Goal: Contribute content

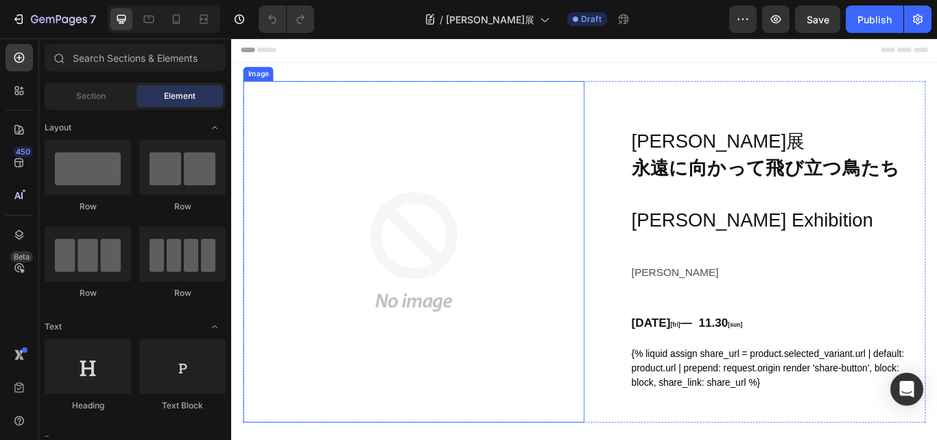
click at [439, 268] on img at bounding box center [444, 287] width 398 height 398
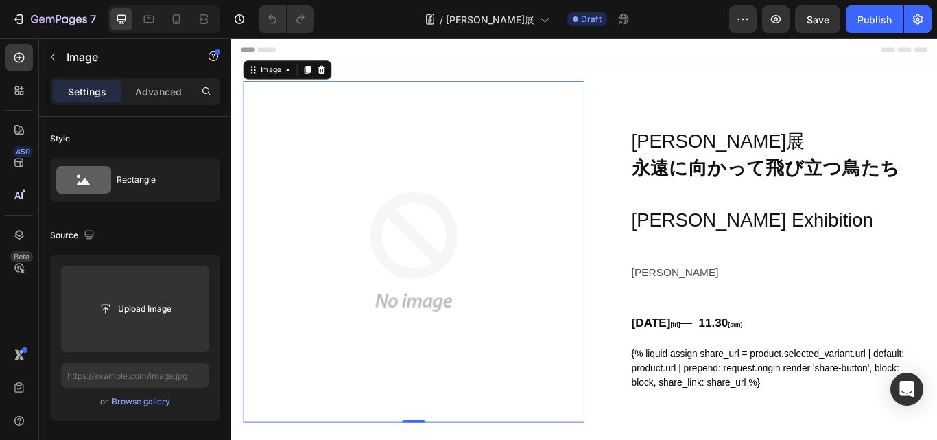
click at [453, 271] on img at bounding box center [444, 287] width 398 height 398
click at [475, 276] on img at bounding box center [444, 287] width 398 height 398
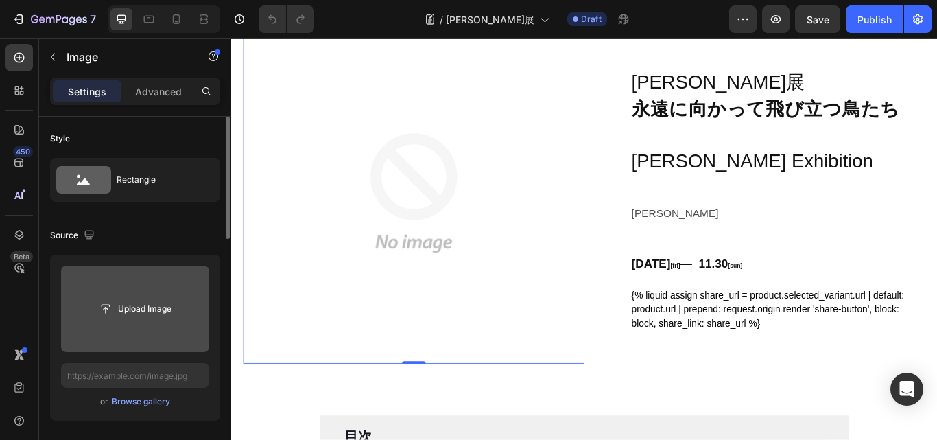
click at [132, 310] on input "file" at bounding box center [135, 308] width 95 height 23
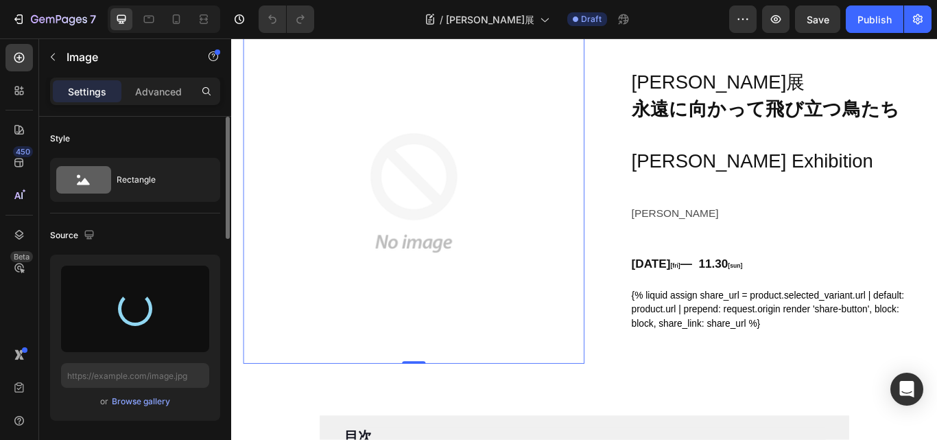
type input "https://cdn.shopify.com/s/files/1/0681/6933/4967/files/gempages_563638959138145…"
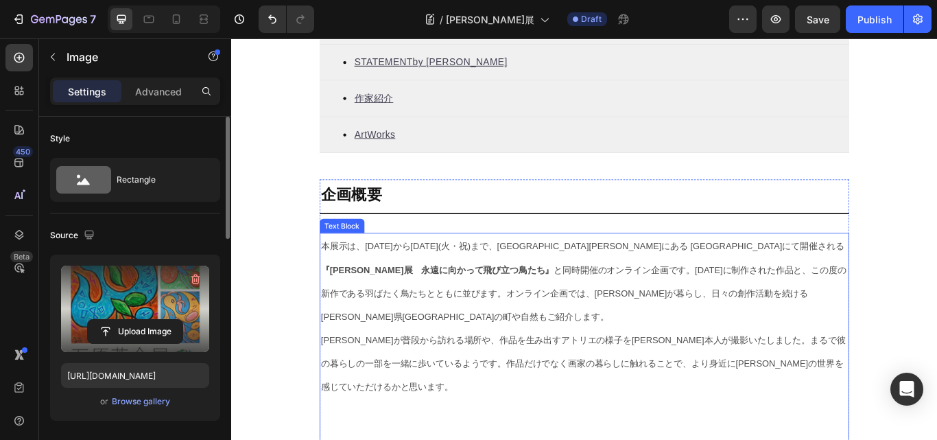
scroll to position [686, 0]
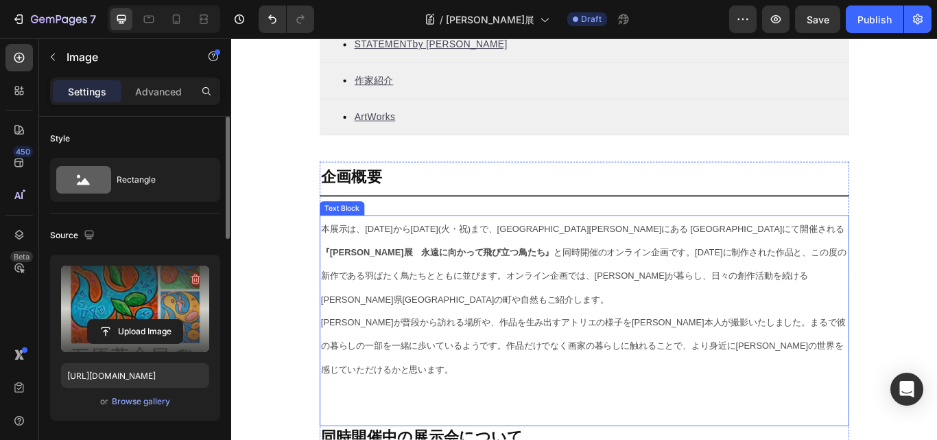
click at [935, 290] on span "本展示は、9月19日(金)から9月23日(火・祝)まで、代々木上原にある WEED HEIGHTS ギャラリーにて開催される 『石原英介展　永遠に向かって飛び…" at bounding box center [641, 300] width 612 height 93
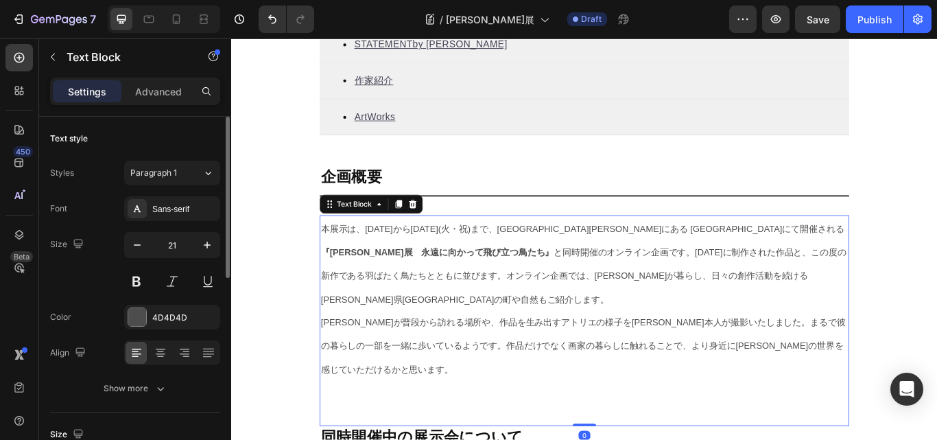
click at [350, 326] on p "本展示は、9月19日(金)から9月23日(火・祝)まで、代々木上原にある WEED HEIGHTS ギャラリーにて開催される 『石原英介展　永遠に向かって飛び…" at bounding box center [642, 300] width 614 height 109
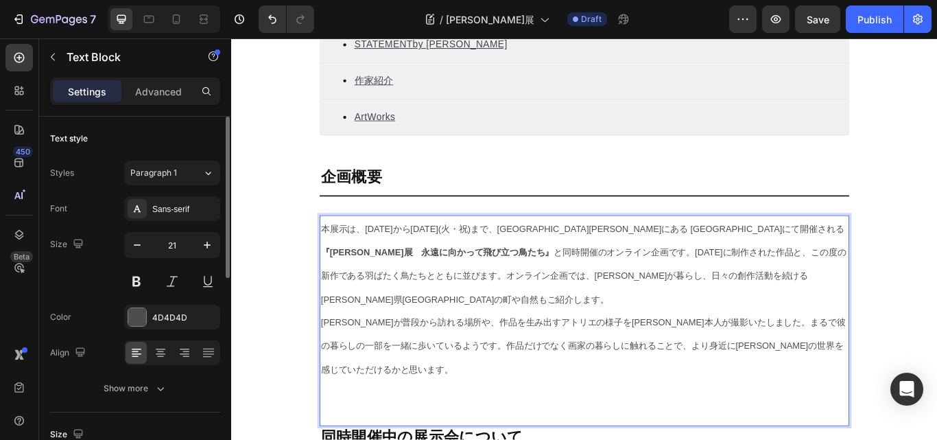
click at [368, 318] on span "本展示は、9月19日(金)から9月23日(火・祝)まで、代々木上原にある WEED HEIGHTS ギャラリーにて開催される 『石原英介展　永遠に向かって飛び…" at bounding box center [641, 300] width 612 height 93
click at [358, 318] on span "本展示は、9月19日(金)から9月23日(火・祝)まで、代々木上原にある WEED HEIGHTS ギャラリーにて開催される 『石原英介展　永遠に向かって飛び…" at bounding box center [641, 300] width 612 height 93
click at [409, 318] on span "本展示は、9月19日(金)から9月23日(火・祝)まで、代々木上原にある WEED HEIGHTS ギャラリーにて開催される 『石原英介展　永遠に向かって飛び…" at bounding box center [641, 300] width 612 height 93
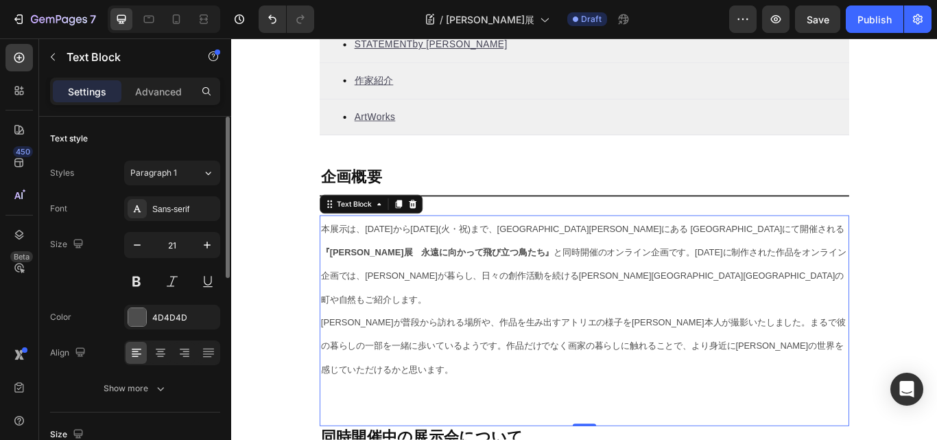
click at [641, 296] on span "本展示は、9月19日(金)から9月23日(火・祝)まで、代々木上原にある WEED HEIGHTS ギャラリーにて開催される 『石原英介展　永遠に向かって飛び…" at bounding box center [641, 300] width 612 height 93
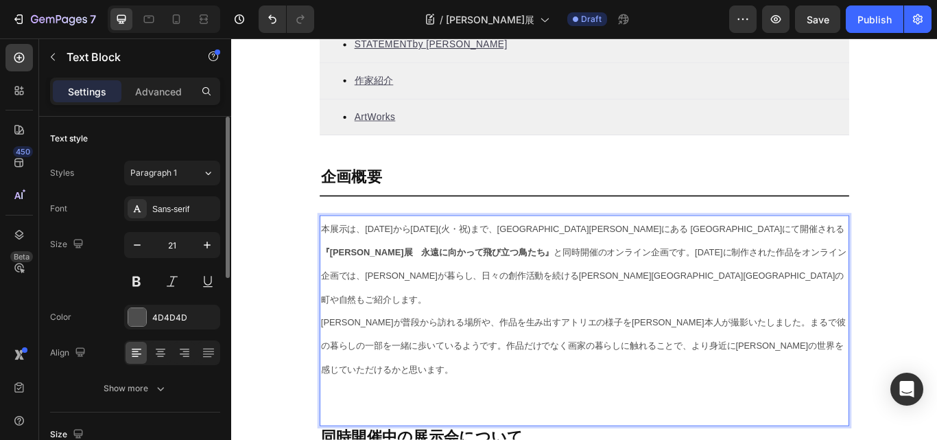
click at [722, 294] on span "本展示は、9月19日(金)から9月23日(火・祝)まで、代々木上原にある WEED HEIGHTS ギャラリーにて開催される 『石原英介展　永遠に向かって飛び…" at bounding box center [641, 300] width 612 height 93
click at [746, 289] on span "本展示は、9月19日(金)から9月23日(火・祝)まで、代々木上原にある WEED HEIGHTS ギャラリーにて開催される 『石原英介展　永遠に向かって飛び…" at bounding box center [641, 300] width 612 height 93
click at [752, 289] on span "本展示は、9月19日(金)から9月23日(火・祝)まで、代々木上原にある WEED HEIGHTS ギャラリーにて開催される 『石原英介展　永遠に向かって飛び…" at bounding box center [641, 300] width 612 height 93
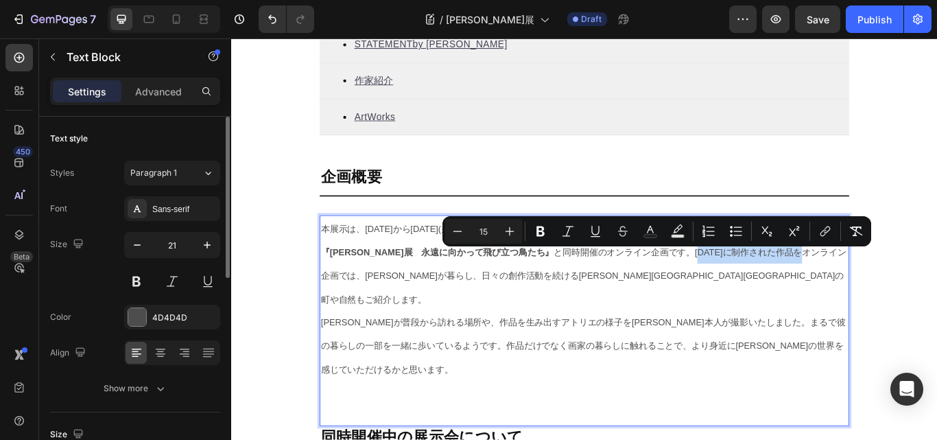
drag, startPoint x: 754, startPoint y: 289, endPoint x: 626, endPoint y: 290, distance: 127.6
click at [626, 290] on span "本展示は、9月19日(金)から9月23日(火・祝)まで、代々木上原にある WEED HEIGHTS ギャラリーにて開催される 『石原英介展　永遠に向かって飛び…" at bounding box center [641, 300] width 612 height 93
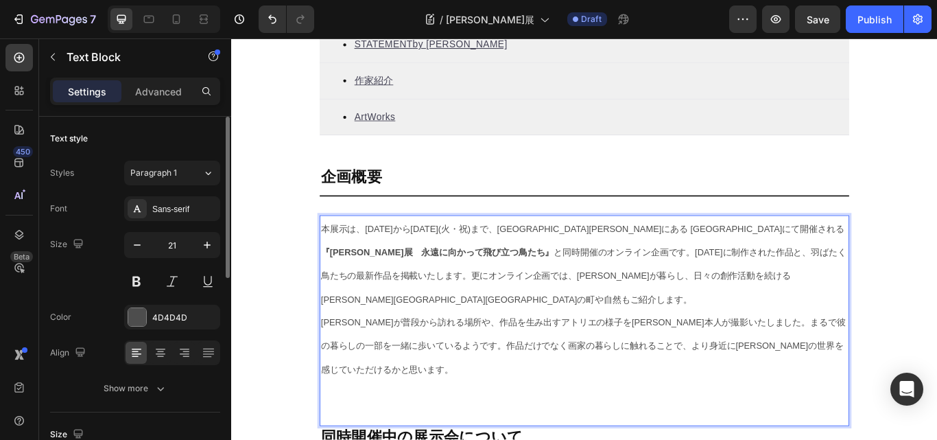
click at [765, 318] on span "本展示は、9月19日(金)から9月23日(火・祝)まで、代々木上原にある WEED HEIGHTS ギャラリーにて開催される 『石原英介展　永遠に向かって飛び…" at bounding box center [641, 300] width 612 height 93
click at [817, 323] on span "本展示は、9月19日(金)から9月23日(火・祝)まで、代々木上原にある WEED HEIGHTS ギャラリーにて開催される 『石原英介展　永遠に向かって飛び…" at bounding box center [641, 300] width 612 height 93
click at [917, 317] on span "本展示は、9月19日(金)から9月23日(火・祝)まで、代々木上原にある WEED HEIGHTS ギャラリーにて開催される 『石原英介展　永遠に向かって飛び…" at bounding box center [641, 300] width 612 height 93
click at [403, 345] on p "本展示は、9月19日(金)から9月23日(火・祝)まで、代々木上原にある WEED HEIGHTS ギャラリーにて開催される 『石原英介展　永遠に向かって飛び…" at bounding box center [642, 300] width 614 height 109
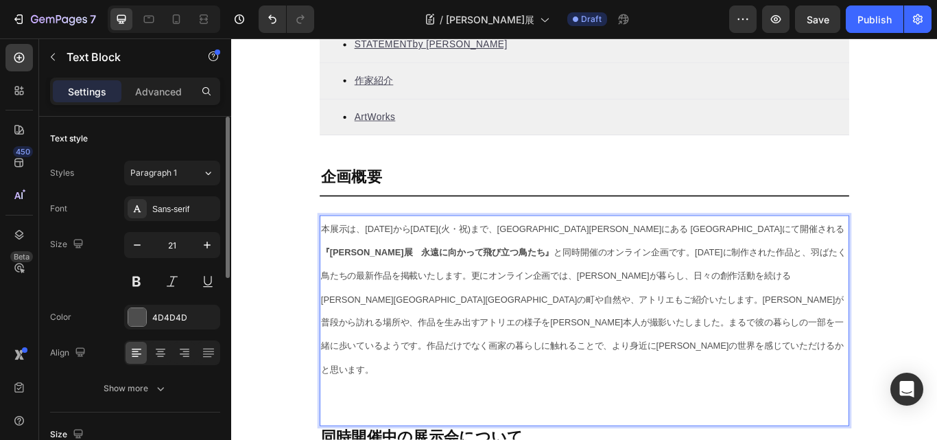
click at [824, 320] on span "本展示は、9月19日(金)から9月23日(火・祝)まで、代々木上原にある WEED HEIGHTS ギャラリーにて開催される 『石原英介展　永遠に向かって飛び…" at bounding box center [641, 342] width 612 height 176
click at [403, 344] on span "本展示は、9月19日(金)から9月23日(火・祝)まで、代々木上原にある WEED HEIGHTS ギャラリーにて開催される 『石原英介展　永遠に向かって飛び…" at bounding box center [641, 342] width 612 height 176
click at [422, 353] on span "本展示は、9月19日(金)から9月23日(火・祝)まで、代々木上原にある WEED HEIGHTS ギャラリーにて開催される 『石原英介展　永遠に向かって飛び…" at bounding box center [641, 342] width 612 height 176
click at [446, 373] on span "本展示は、9月19日(金)から9月23日(火・祝)まで、代々木上原にある WEED HEIGHTS ギャラリーにて開催される 『石原英介展　永遠に向かって飛び…" at bounding box center [641, 342] width 612 height 176
click at [453, 374] on span "本展示は、9月19日(金)から9月23日(火・祝)まで、代々木上原にある WEED HEIGHTS ギャラリーにて開催される 『石原英介展　永遠に向かって飛び…" at bounding box center [641, 342] width 612 height 176
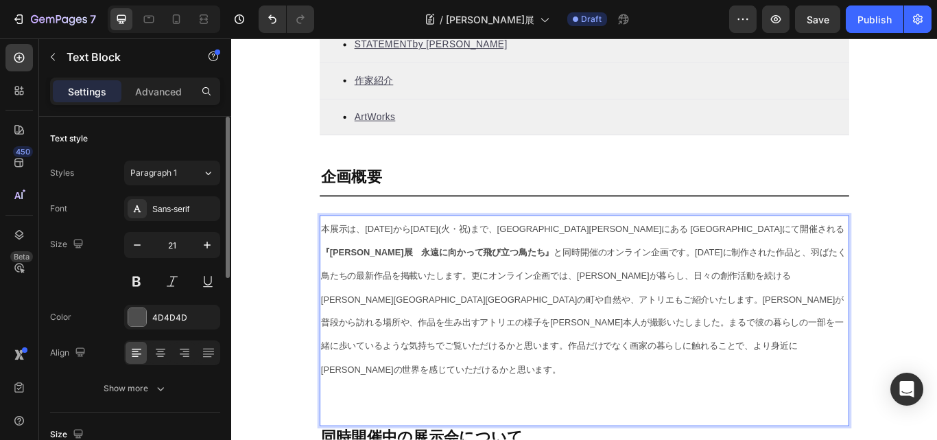
click at [766, 383] on p "本展示は、9月19日(金)から9月23日(火・祝)まで、代々木上原にある WEED HEIGHTS ギャラリーにて開催される 『石原英介展　永遠に向かって飛び…" at bounding box center [642, 341] width 614 height 191
click at [713, 372] on span "本展示は、9月19日(金)から9月23日(火・祝)まで、代々木上原にある WEED HEIGHTS ギャラリーにて開催される 『石原英介展　永遠に向かって飛び…" at bounding box center [641, 342] width 612 height 176
click at [721, 370] on span "本展示は、9月19日(金)から9月23日(火・祝)まで、代々木上原にある WEED HEIGHTS ギャラリーにて開催される 『石原英介展　永遠に向かって飛び…" at bounding box center [641, 342] width 612 height 176
click at [886, 333] on p "本展示は、9月19日(金)から9月23日(火・祝)まで、代々木上原にある WEED HEIGHTS ギャラリーにて開催される 『石原英介展　永遠に向かって飛び…" at bounding box center [642, 341] width 614 height 191
click at [715, 373] on span "本展示は、9月19日(金)から9月23日(火・祝)まで、代々木上原にある WEED HEIGHTS ギャラリーにて開催される 『石原英介展　永遠に向かって飛び…" at bounding box center [641, 342] width 612 height 176
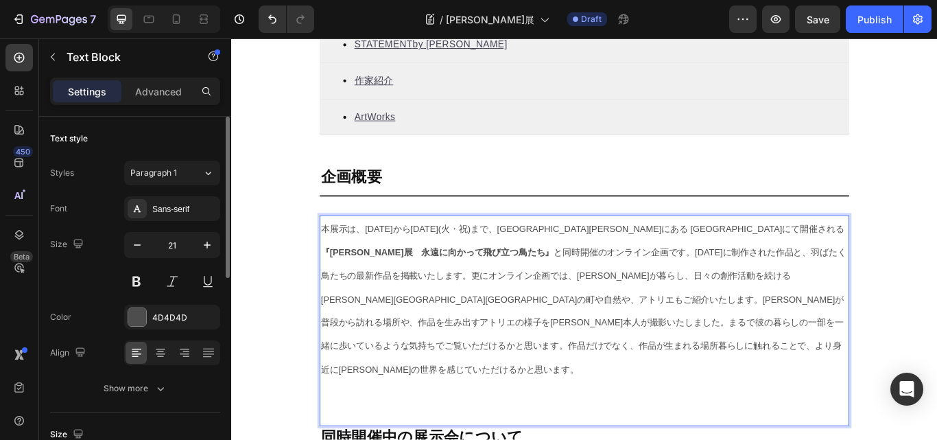
click at [802, 373] on span "本展示は、9月19日(金)から9月23日(火・祝)まで、代々木上原にある WEED HEIGHTS ギャラリーにて開催される 『石原英介展　永遠に向かって飛び…" at bounding box center [641, 342] width 612 height 176
click at [932, 348] on span "本展示は、9月19日(金)から9月23日(火・祝)まで、代々木上原にある WEED HEIGHTS ギャラリーにて開催される 『石原英介展　永遠に向かって飛び…" at bounding box center [641, 342] width 612 height 176
click at [646, 401] on span "本展示は、9月19日(金)から9月23日(火・祝)まで、代々木上原にある WEED HEIGHTS ギャラリーにて開催される 『石原英介展　永遠に向かって飛び…" at bounding box center [641, 342] width 612 height 176
click at [754, 330] on p "本展示は、9月19日(金)から9月23日(火・祝)まで、代々木上原にある WEED HEIGHTS ギャラリーにて開催される 『石原英介展　永遠に向かって飛び…" at bounding box center [642, 341] width 614 height 191
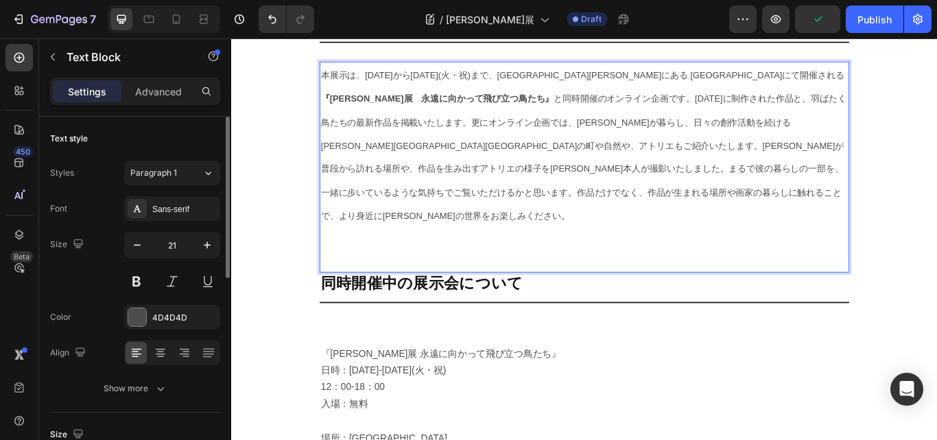
scroll to position [892, 0]
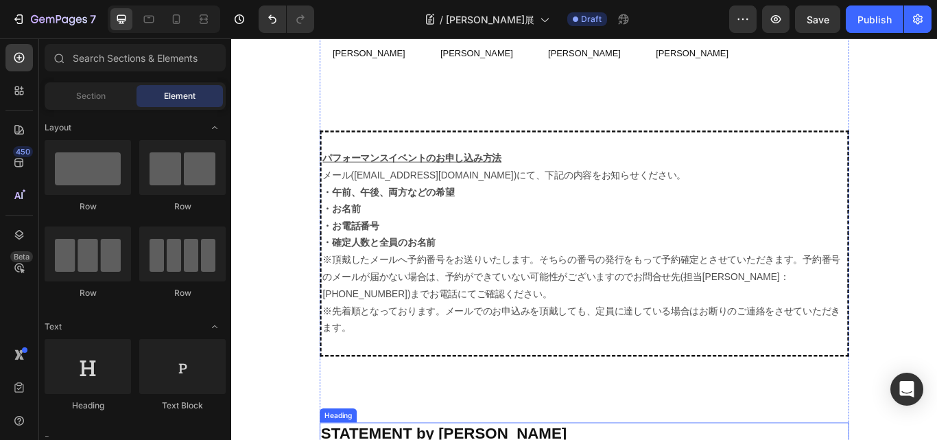
scroll to position [2606, 0]
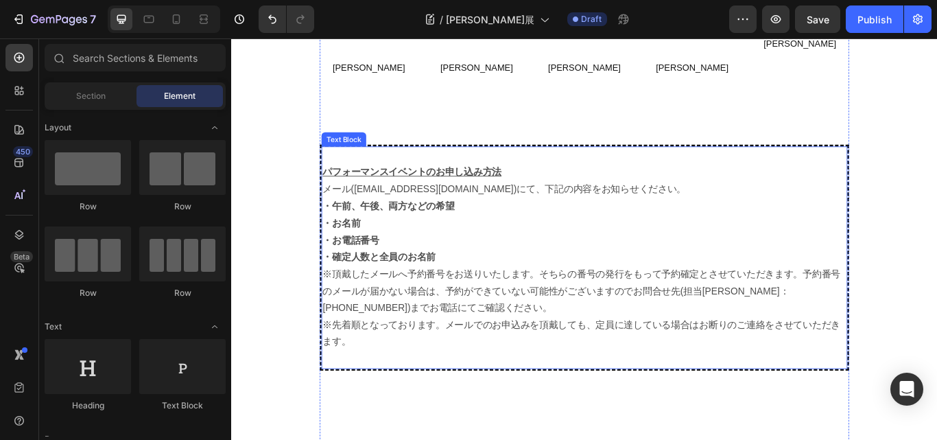
click at [507, 225] on p "・午前、午後、両方などの希望" at bounding box center [642, 235] width 610 height 20
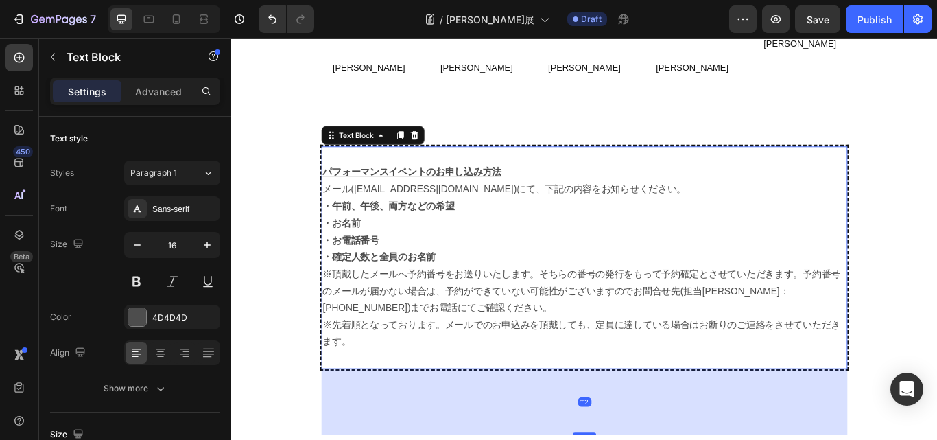
click at [367, 205] on p "メール(orangegate@kyuryudo.co.jp)にて、下記の内容をお知らせください。" at bounding box center [642, 215] width 610 height 20
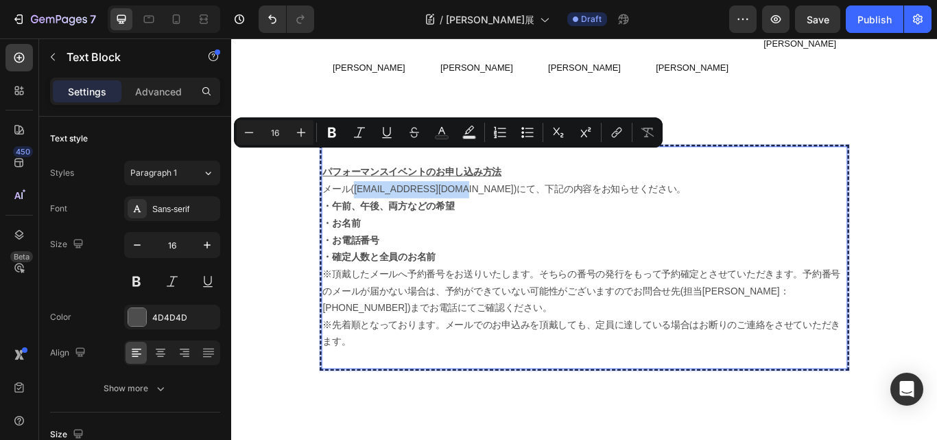
drag, startPoint x: 370, startPoint y: 176, endPoint x: 488, endPoint y: 181, distance: 118.7
click at [488, 205] on p "メール(orangegate@kyuryudo.co.jp)にて、下記の内容をお知らせください。" at bounding box center [642, 215] width 610 height 20
click at [513, 225] on p "・午前、午後、両方などの希望" at bounding box center [642, 235] width 610 height 20
drag, startPoint x: 513, startPoint y: 179, endPoint x: 370, endPoint y: 176, distance: 143.4
click at [370, 205] on p "メール(orangegate@kyuryudo.co.jp)にて、下記の内容をお知らせください。" at bounding box center [642, 215] width 610 height 20
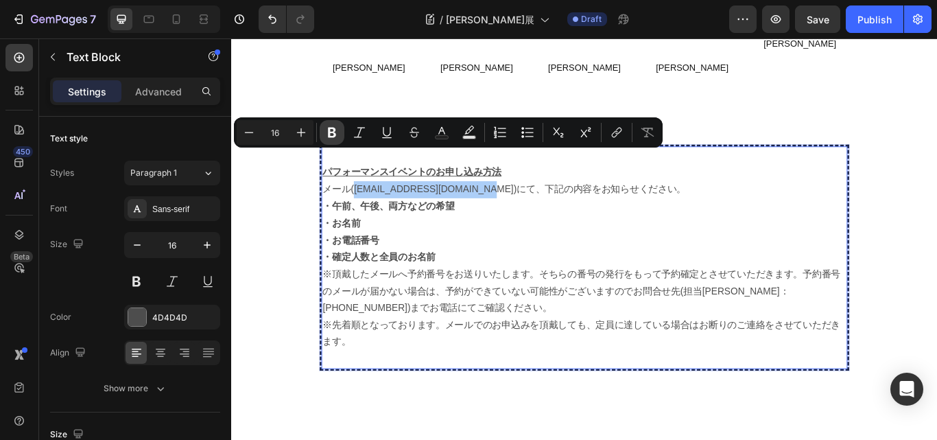
click at [333, 129] on icon "Editor contextual toolbar" at bounding box center [332, 133] width 8 height 10
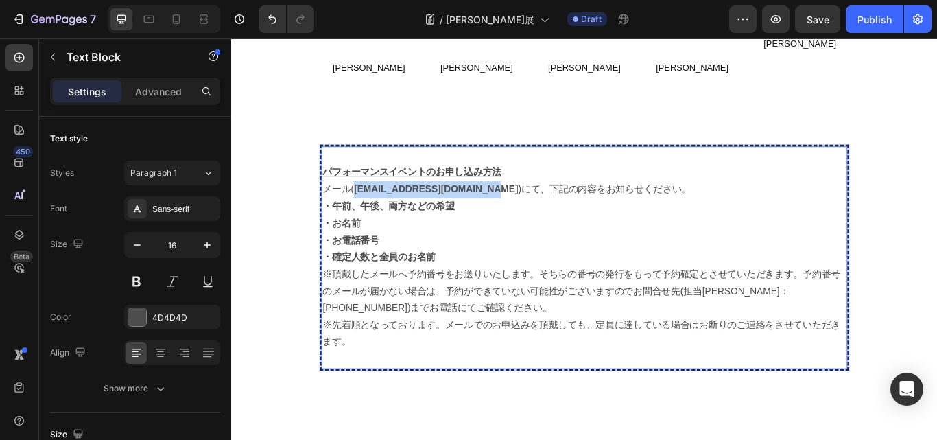
drag, startPoint x: 368, startPoint y: 178, endPoint x: 519, endPoint y: 186, distance: 151.1
click at [519, 205] on p "メール( orangegate@kyuryudo.co.jp )にて、下記の内容をお知らせください。" at bounding box center [642, 215] width 610 height 20
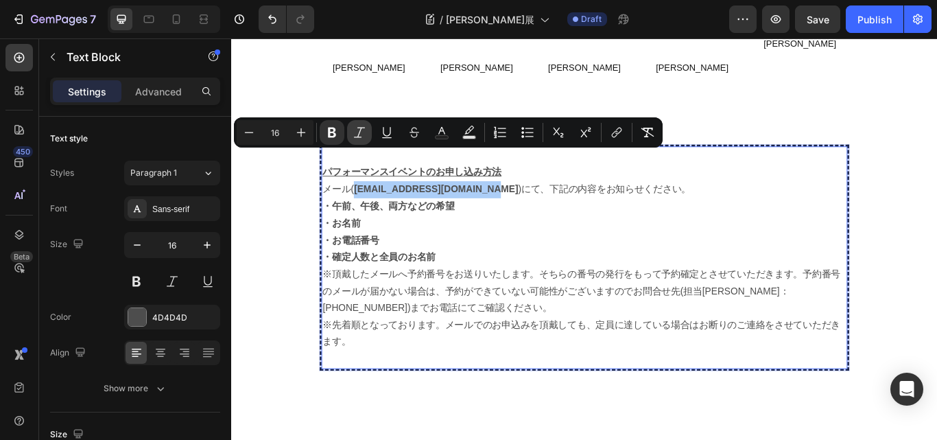
click at [363, 133] on icon "Editor contextual toolbar" at bounding box center [360, 133] width 14 height 14
click at [538, 304] on p "※頂戴したメールへ予約番号をお送りいたします。そちらの番号の発行をもって予約確定とさせていただきます。予約番号のメールが届かない場合は、予約ができていない可能…" at bounding box center [642, 333] width 610 height 59
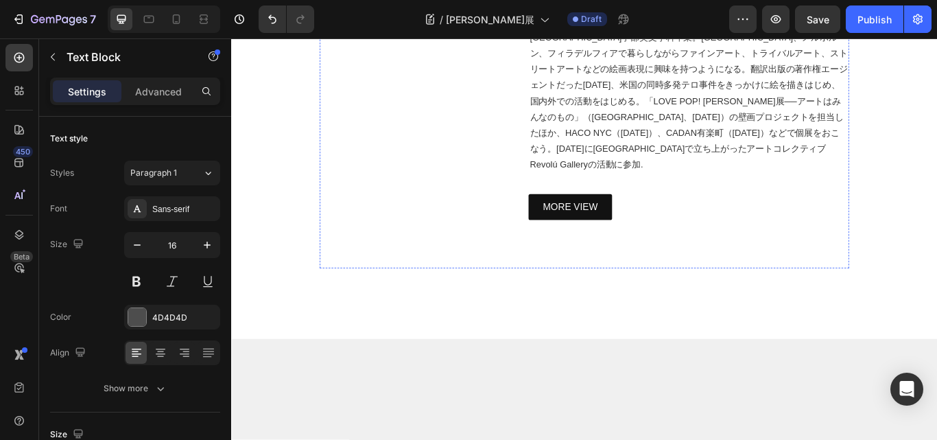
scroll to position [3582, 0]
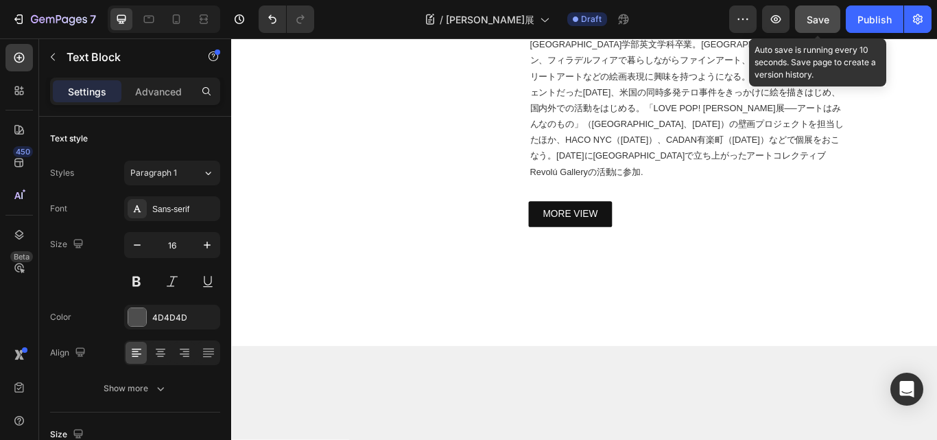
click at [813, 16] on span "Save" at bounding box center [818, 20] width 23 height 12
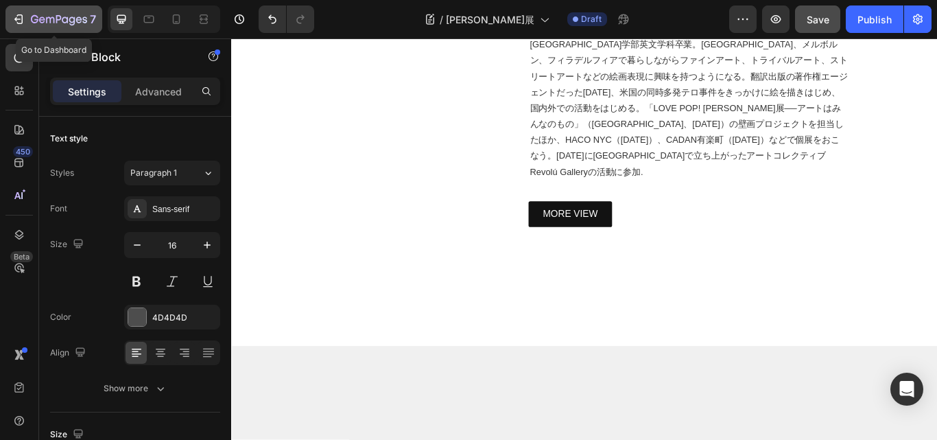
click at [19, 16] on icon "button" at bounding box center [19, 19] width 14 height 14
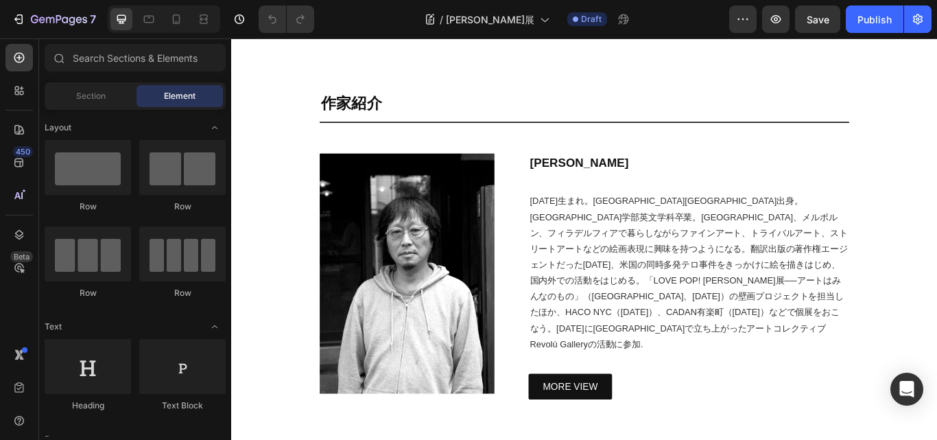
scroll to position [3703, 0]
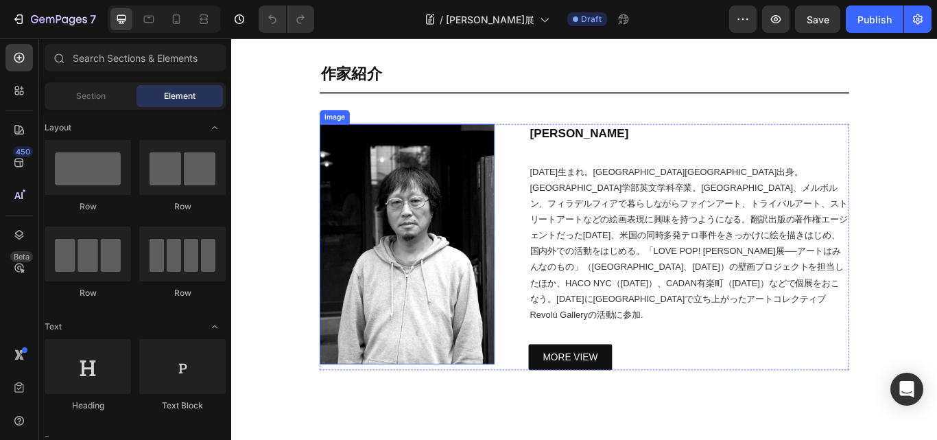
click at [464, 188] on img at bounding box center [436, 279] width 204 height 281
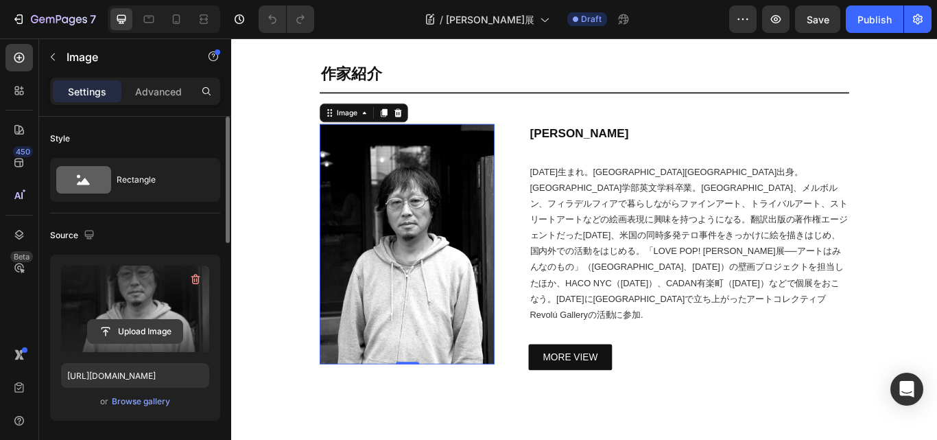
click at [154, 326] on input "file" at bounding box center [135, 331] width 95 height 23
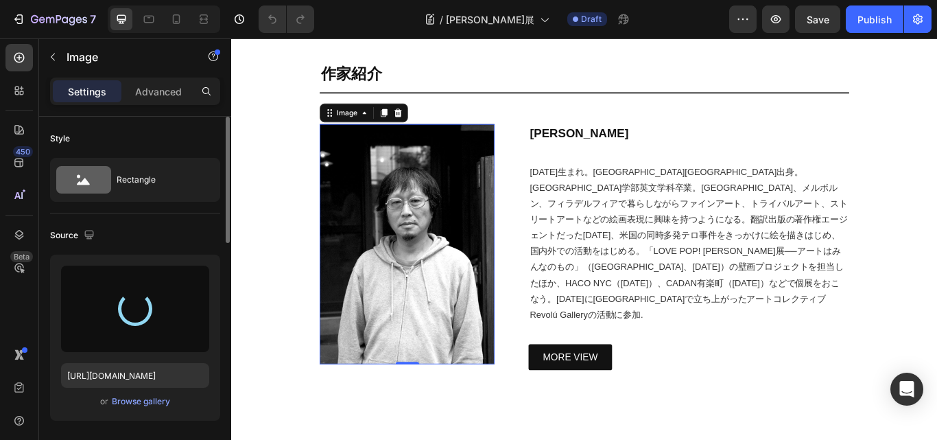
type input "https://cdn.shopify.com/s/files/1/0681/6933/4967/files/gempages_563638959138145…"
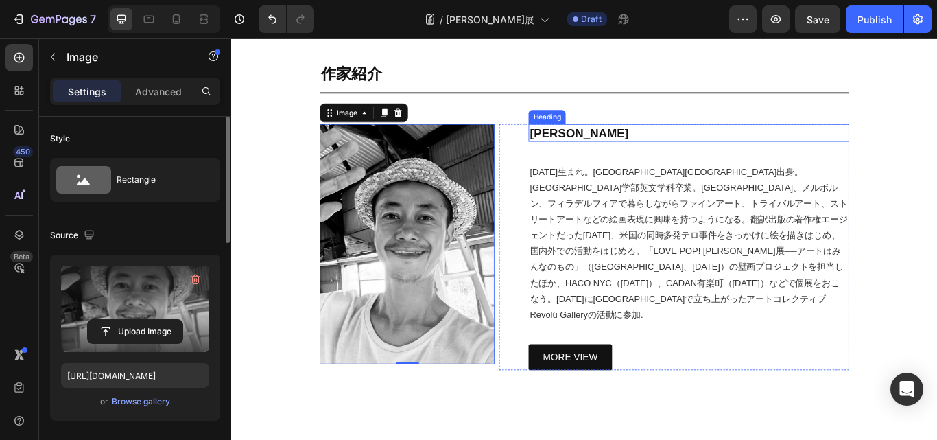
click at [590, 152] on h2 "田内万里夫" at bounding box center [764, 149] width 374 height 21
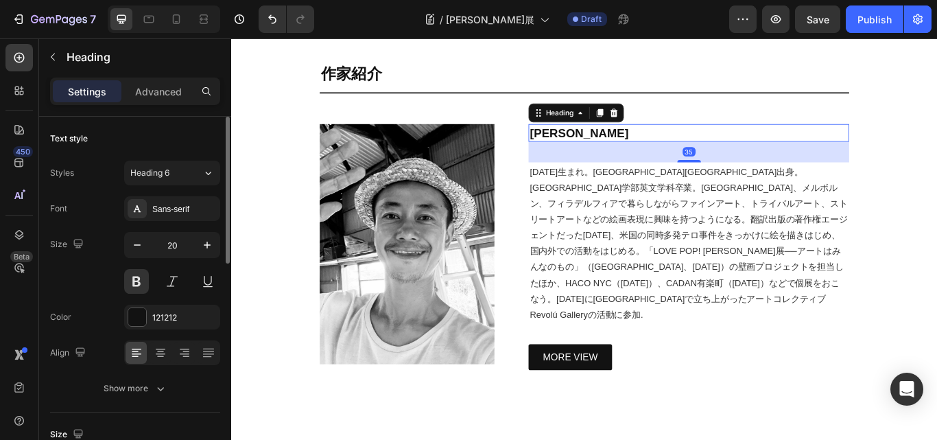
click at [638, 147] on h2 "田内万里夫" at bounding box center [764, 149] width 374 height 21
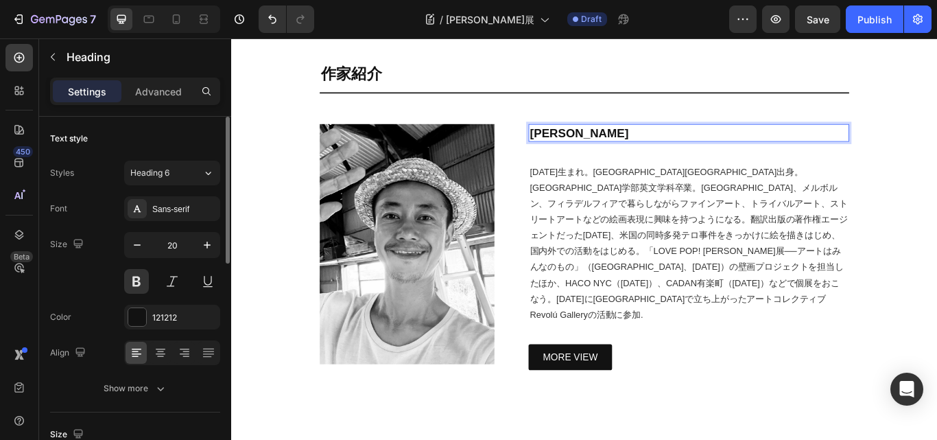
click at [638, 147] on p "田内万里夫" at bounding box center [764, 149] width 371 height 18
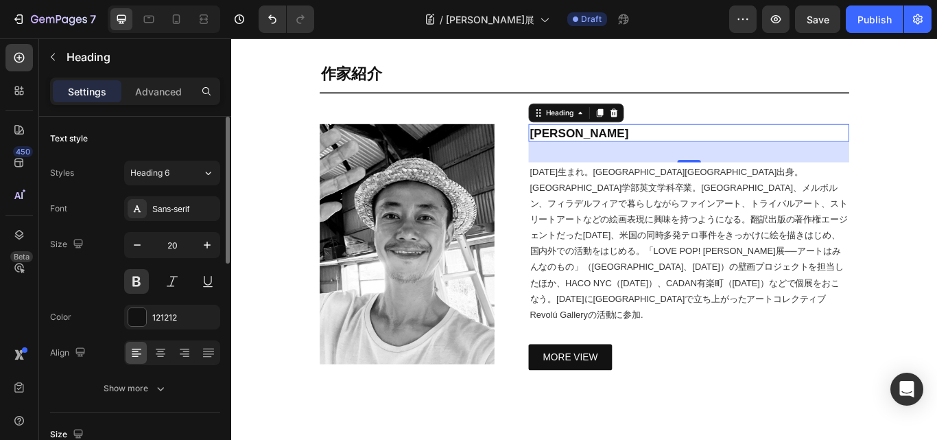
click at [641, 147] on p "[PERSON_NAME]" at bounding box center [764, 149] width 371 height 18
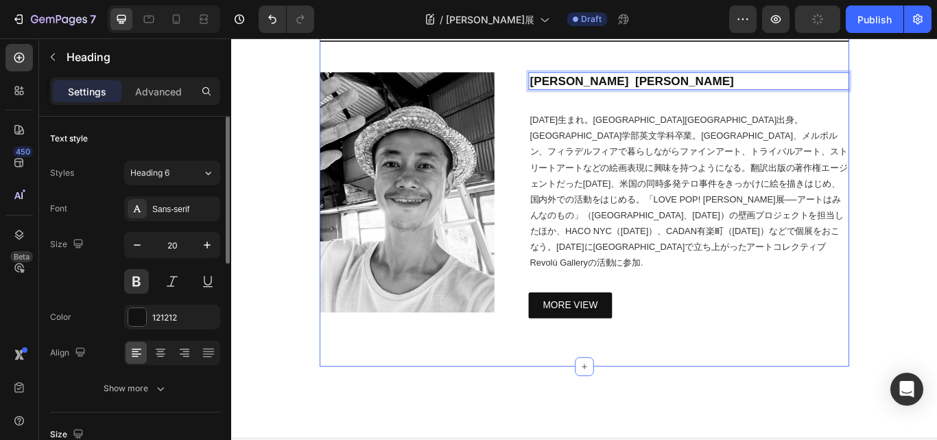
scroll to position [3744, 0]
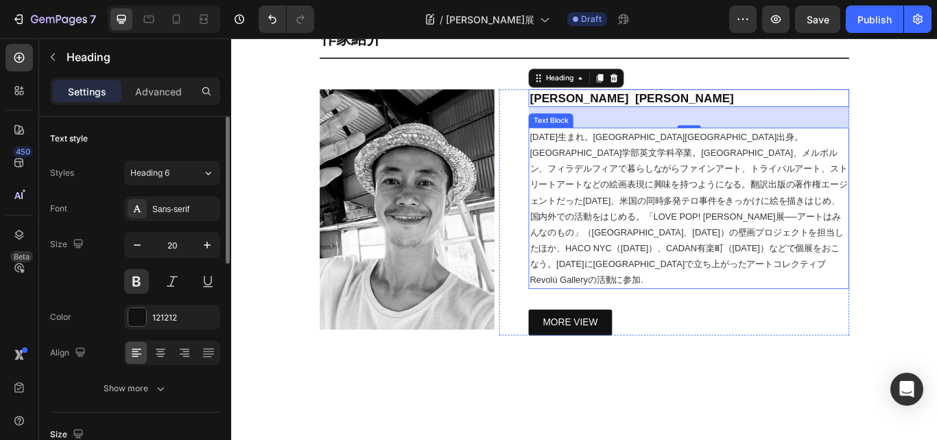
click at [626, 202] on span "1973年生まれ。埼玉県東松山市出身。テンプル大学教養学部英文学科卒業。パリ、メルボルン、フィラデルフィアで暮らしながらファインアート、トライバルアート、スト…" at bounding box center [764, 236] width 370 height 178
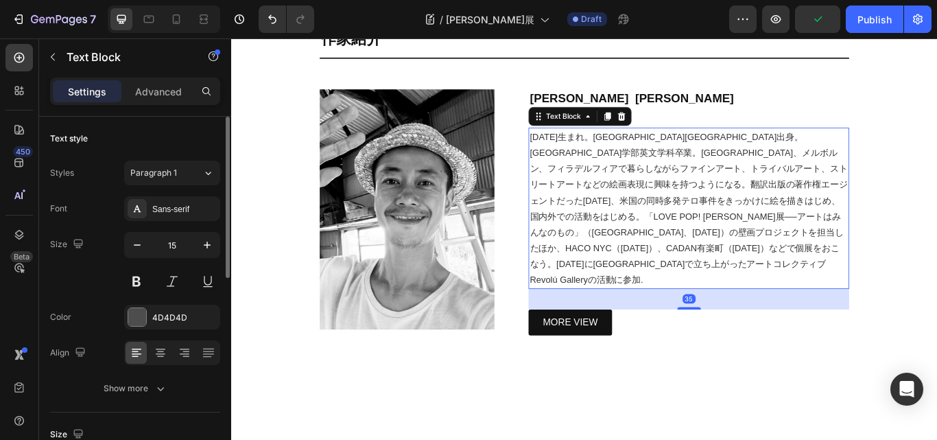
click at [658, 210] on span "1973年生まれ。埼玉県東松山市出身。テンプル大学教養学部英文学科卒業。パリ、メルボルン、フィラデルフィアで暮らしながらファインアート、トライバルアート、スト…" at bounding box center [764, 236] width 370 height 178
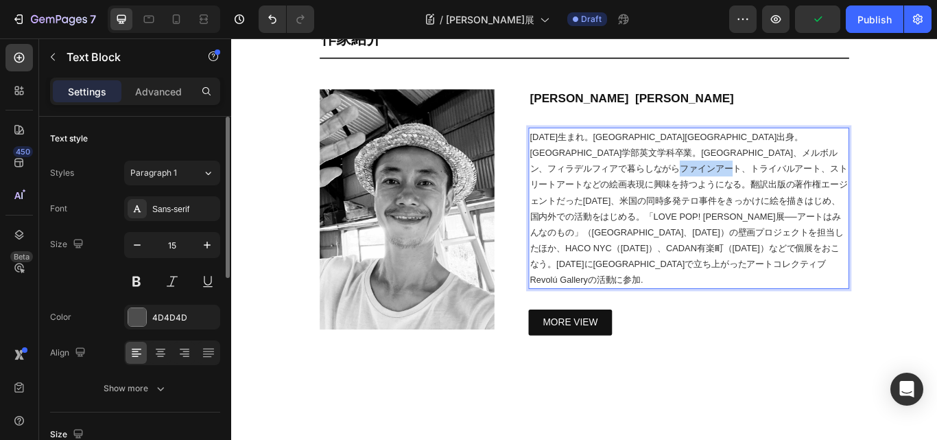
click at [658, 210] on span "1973年生まれ。埼玉県東松山市出身。テンプル大学教養学部英文学科卒業。パリ、メルボルン、フィラデルフィアで暮らしながらファインアート、トライバルアート、スト…" at bounding box center [764, 236] width 370 height 178
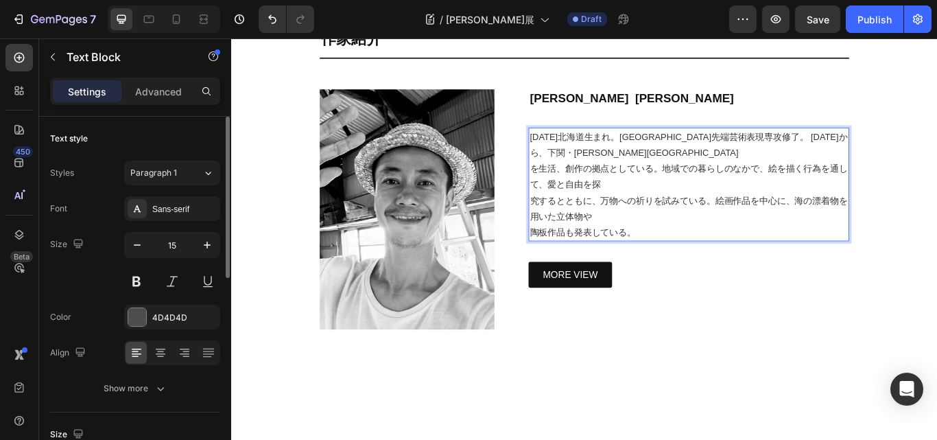
click at [676, 174] on p "1981年北海道生まれ。東京藝術大学大学院先端芸術表現専攻修了。 2017年から、下関・豊浦町 を生活、創作の拠点としている。地域での暮らしのなかで、絵を描く…" at bounding box center [764, 209] width 371 height 130
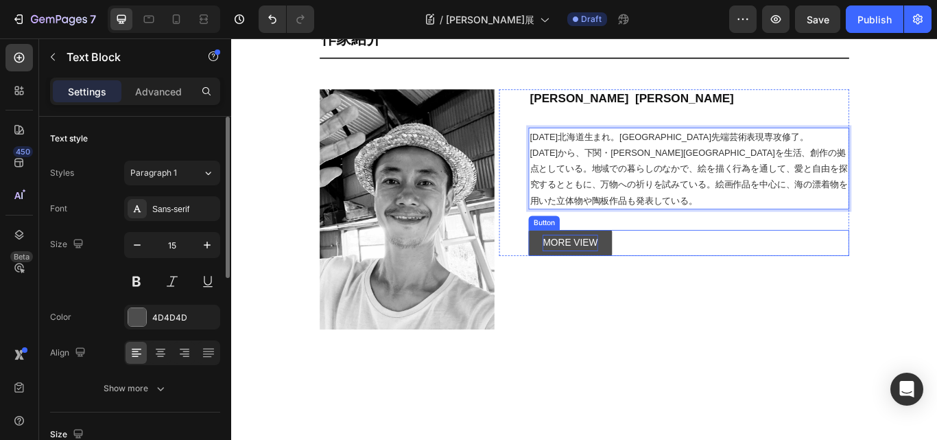
click at [610, 275] on p "MORE VIEW" at bounding box center [626, 277] width 64 height 20
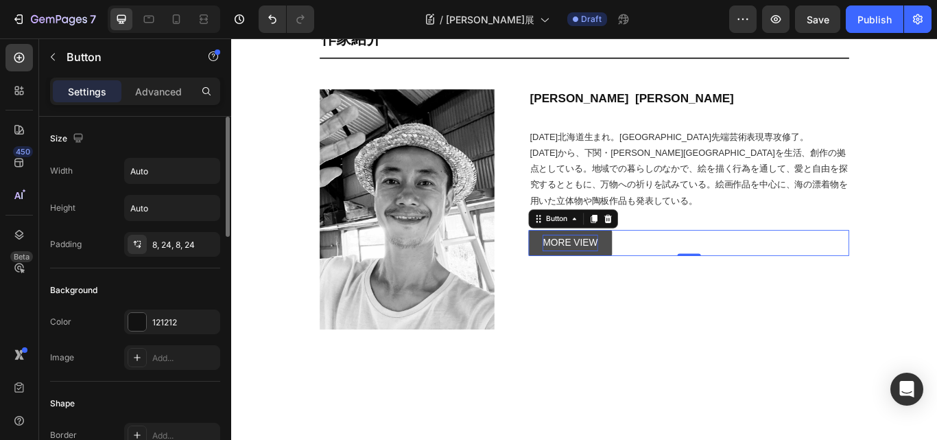
click at [610, 275] on p "MORE VIEW" at bounding box center [626, 277] width 64 height 20
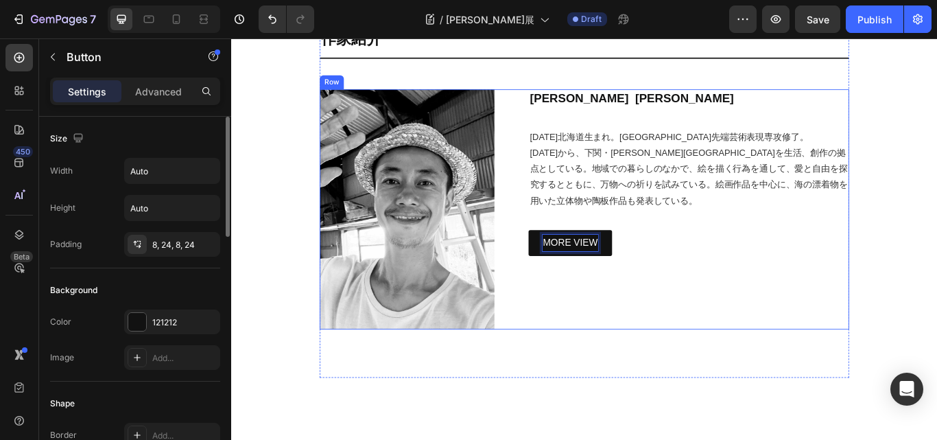
click at [654, 321] on div "石原英介 Eisuke Ishihara Heading 1981年北海道生まれ。東京藝術大学大学院先端芸術表現専攻修了。 2017年から、下関・豊浦町を生活…" at bounding box center [747, 238] width 408 height 281
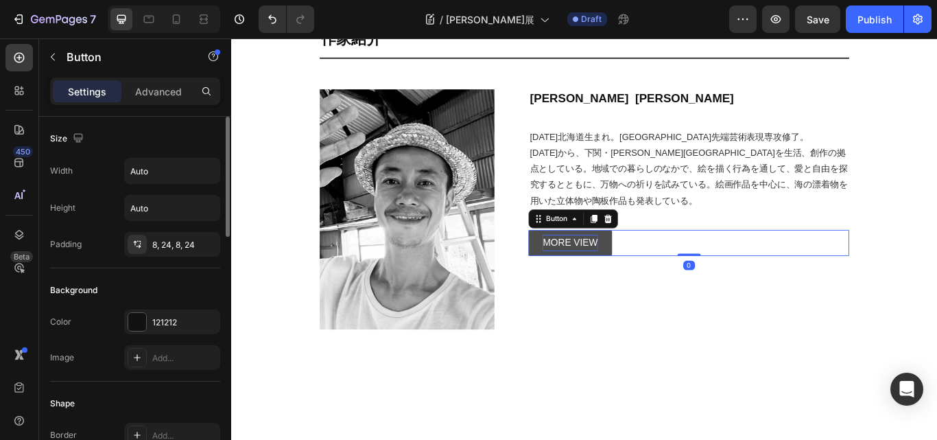
click at [622, 276] on p "MORE VIEW" at bounding box center [626, 277] width 64 height 20
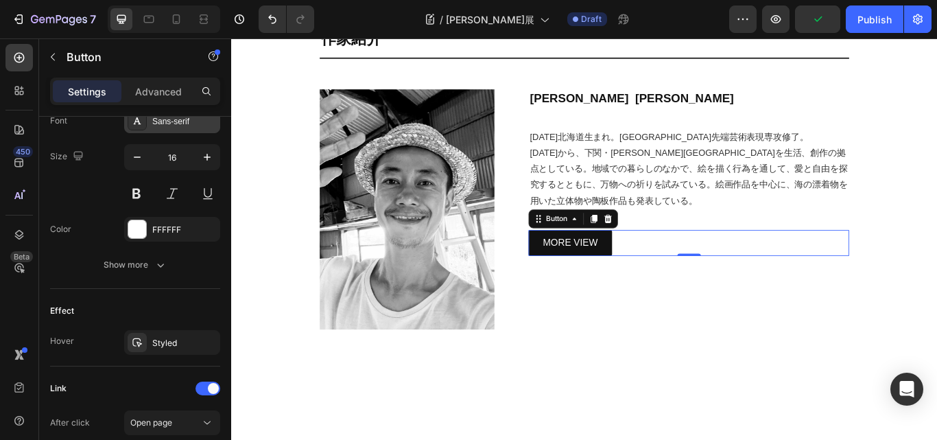
scroll to position [686, 0]
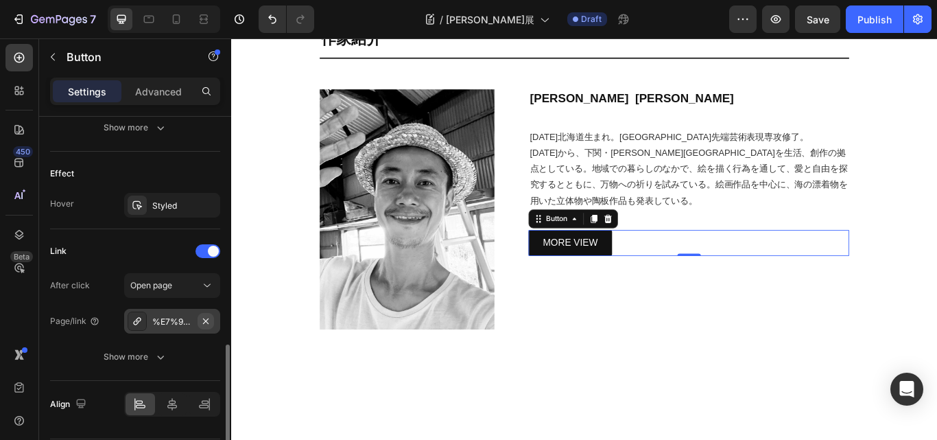
click at [206, 316] on icon "button" at bounding box center [205, 320] width 11 height 11
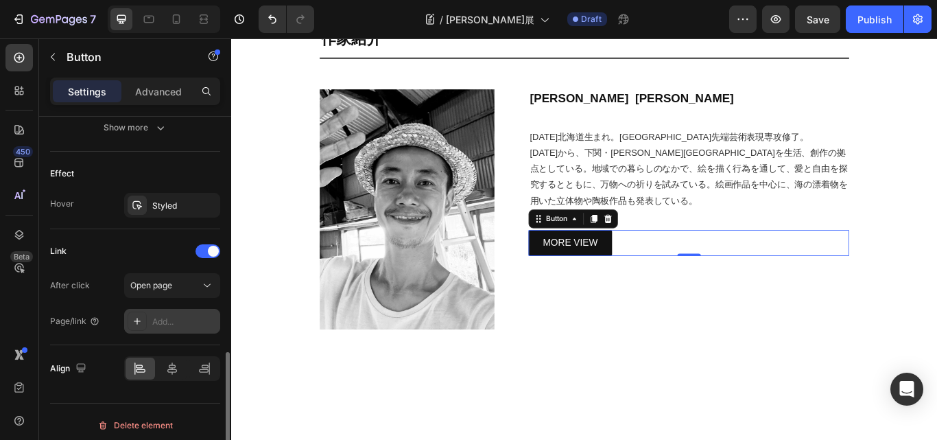
click at [149, 318] on div "Add..." at bounding box center [172, 321] width 96 height 25
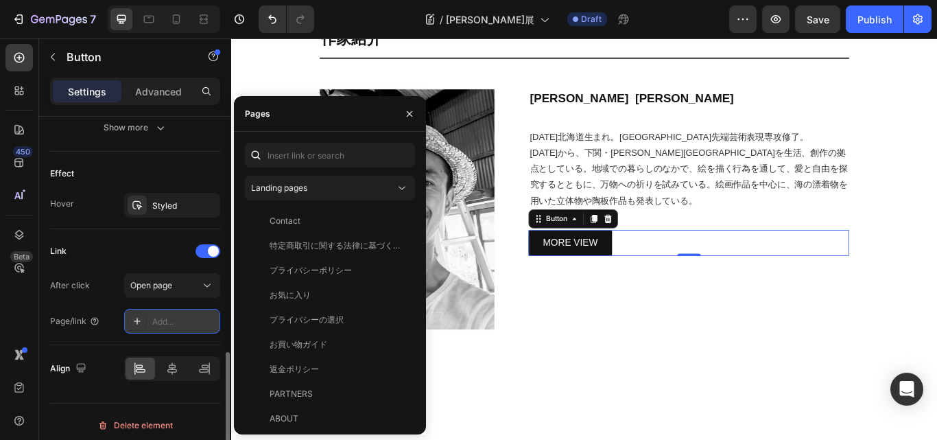
click at [162, 320] on div "Add..." at bounding box center [184, 321] width 64 height 12
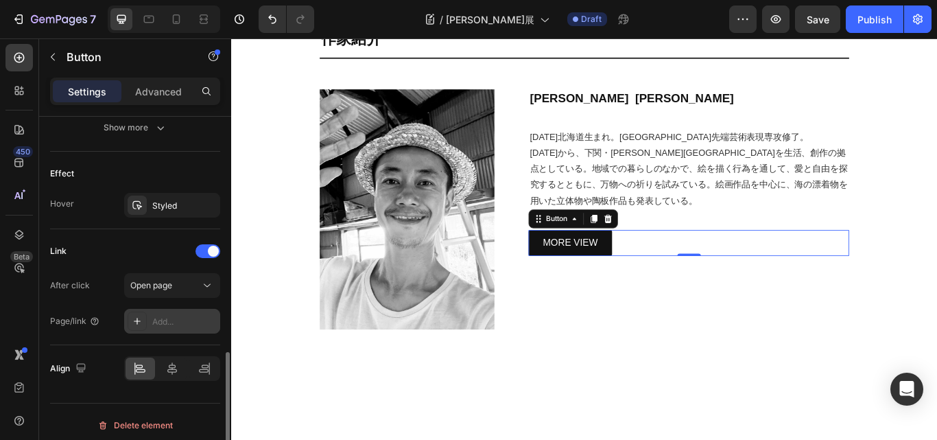
click at [195, 315] on div "Add..." at bounding box center [184, 321] width 64 height 12
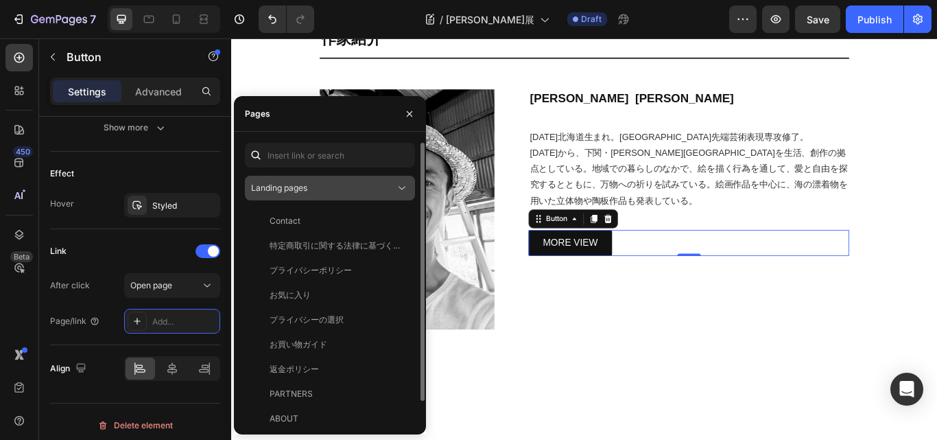
click at [333, 189] on div "Landing pages" at bounding box center [323, 188] width 144 height 12
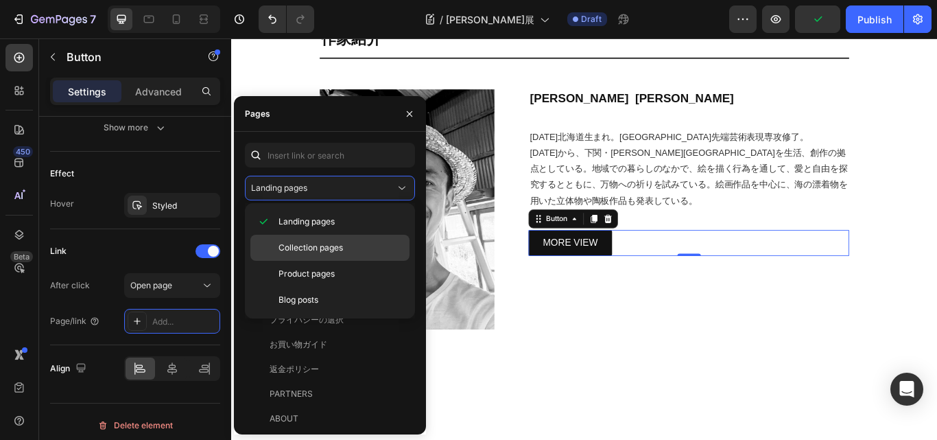
click at [312, 243] on span "Collection pages" at bounding box center [310, 247] width 64 height 12
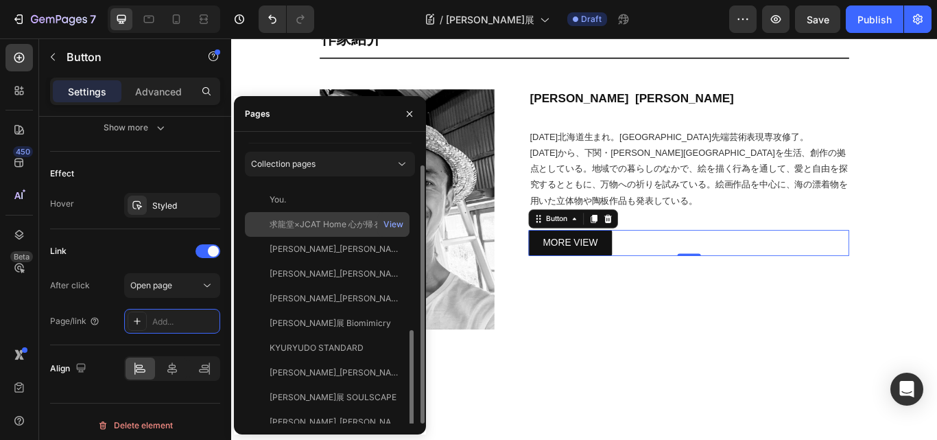
scroll to position [305, 0]
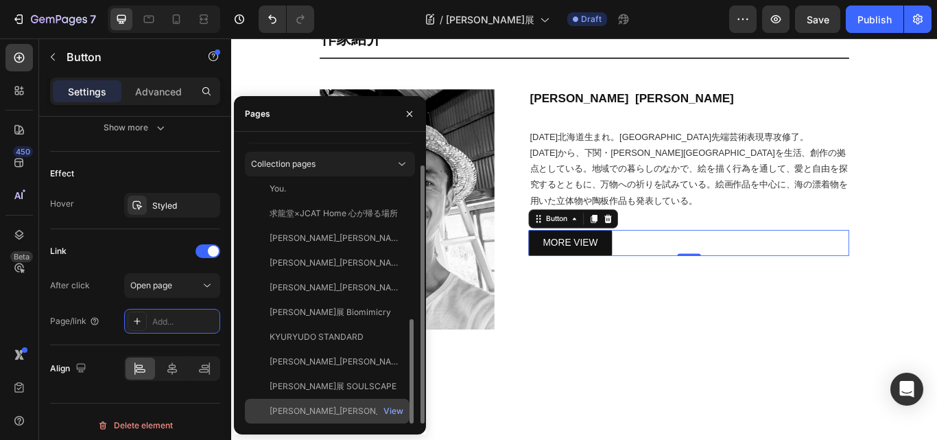
click at [320, 403] on div "Eisuke Ishihara_石原英介 View" at bounding box center [327, 410] width 165 height 25
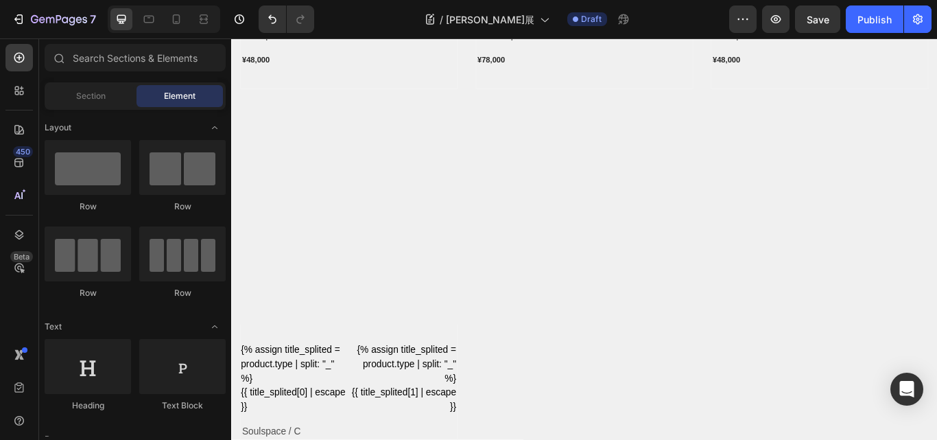
scroll to position [5472, 0]
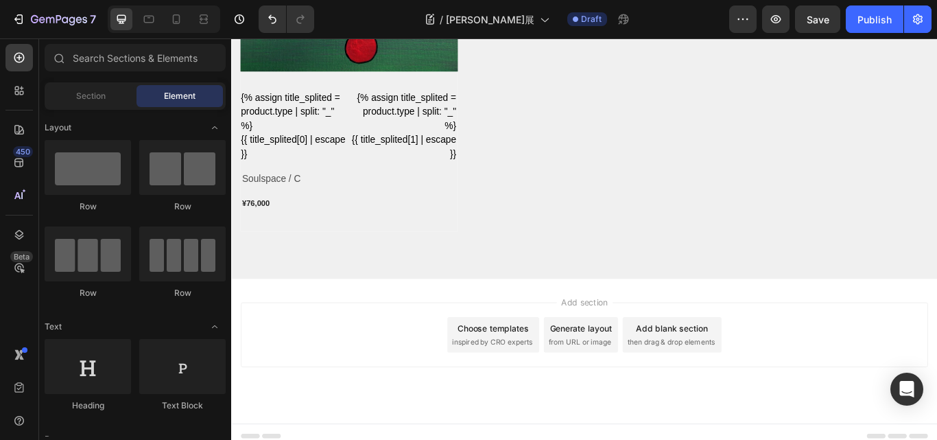
click at [617, 339] on span "Add section" at bounding box center [642, 346] width 65 height 14
click at [382, 384] on div "Add section Choose templates inspired by CRO experts Generate layout from URL o…" at bounding box center [642, 383] width 801 height 75
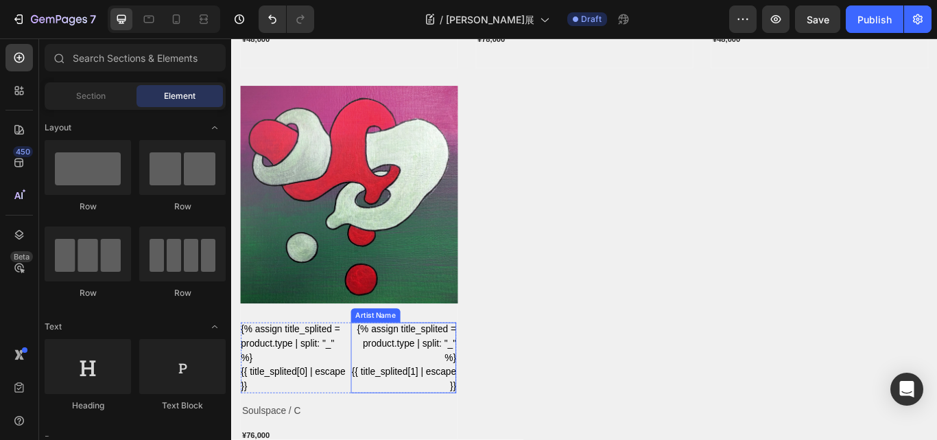
scroll to position [5198, 0]
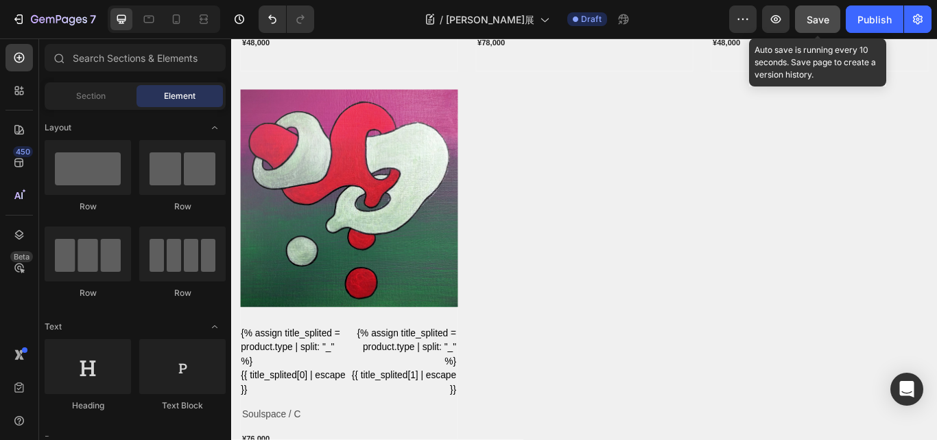
click at [822, 17] on span "Save" at bounding box center [818, 20] width 23 height 12
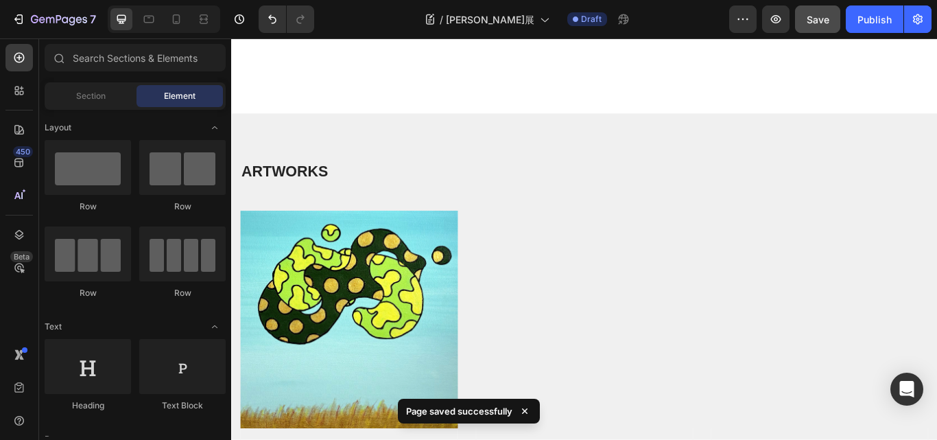
scroll to position [4101, 0]
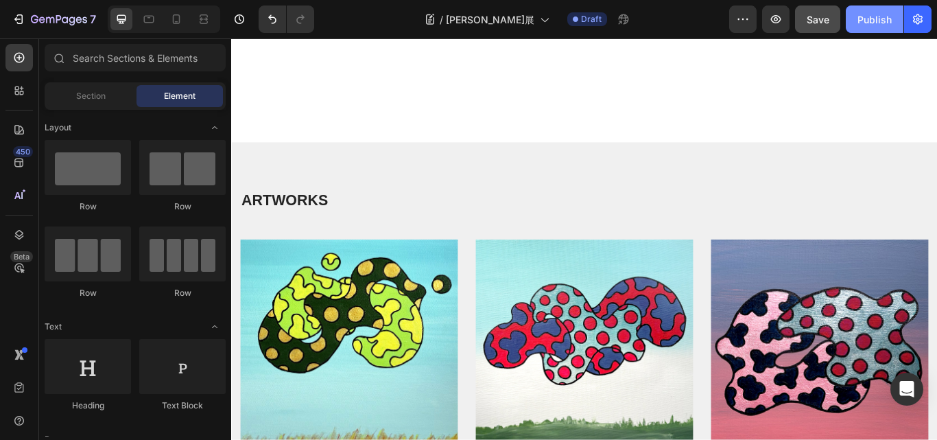
click at [877, 15] on div "Publish" at bounding box center [874, 19] width 34 height 14
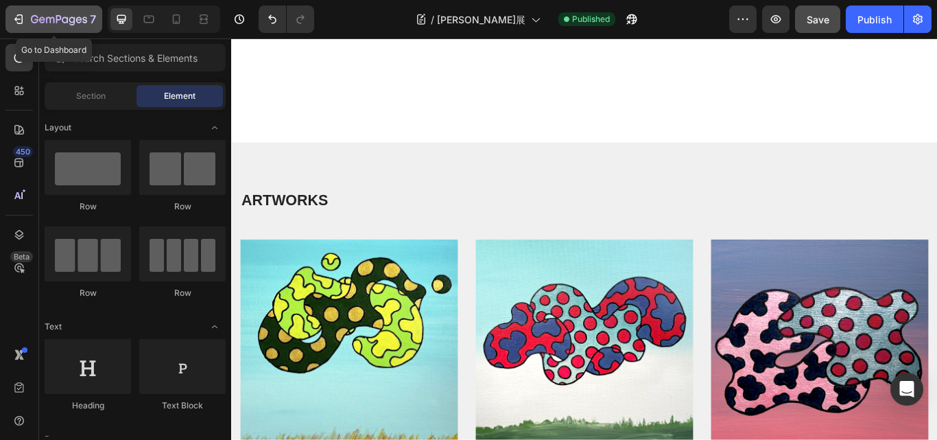
click at [18, 17] on icon "button" at bounding box center [19, 19] width 14 height 14
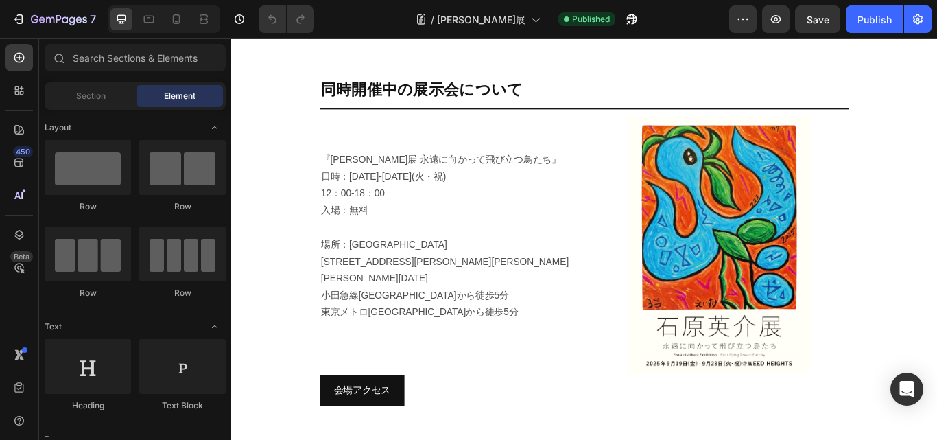
scroll to position [960, 0]
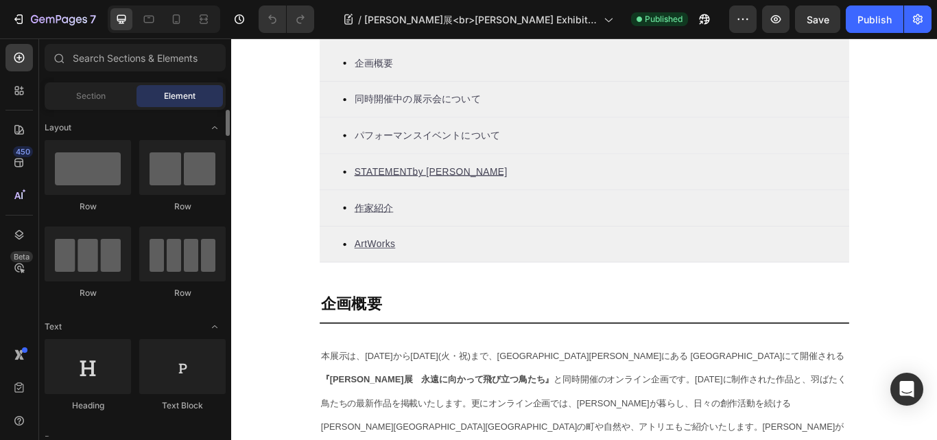
scroll to position [534, 0]
